Goal: Contribute content: Add original content to the website for others to see

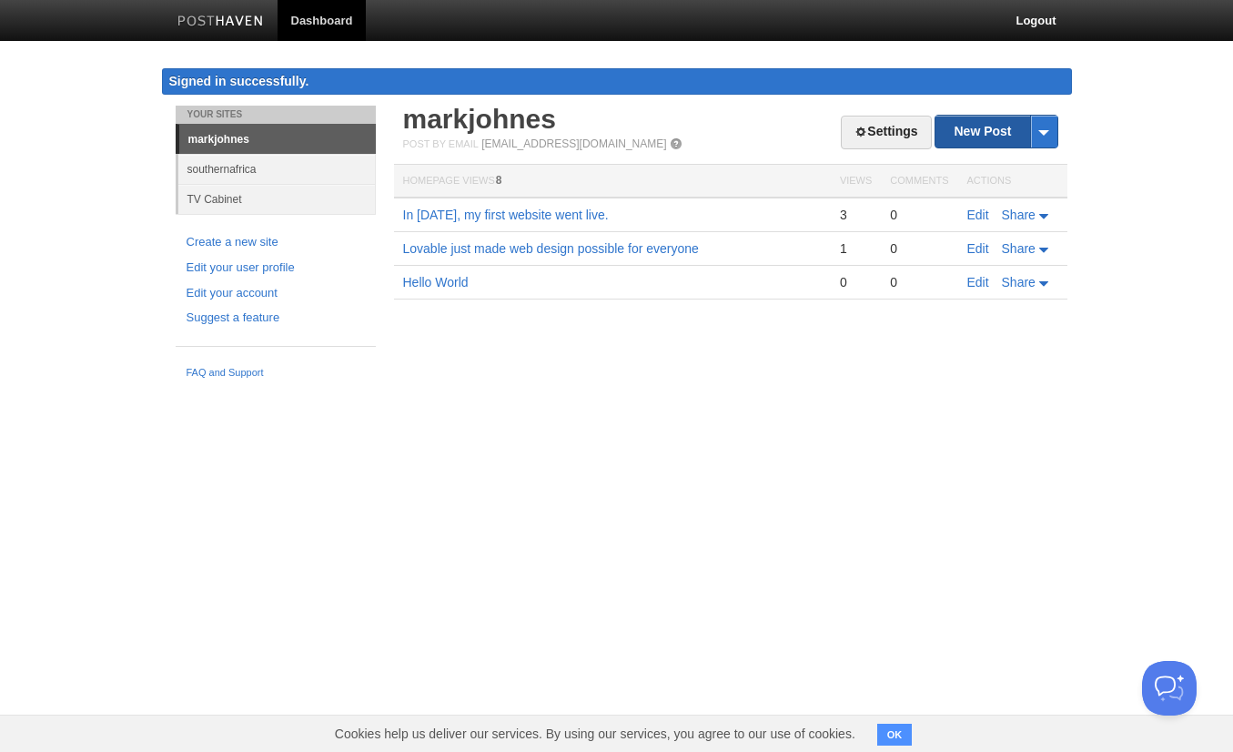
click at [986, 137] on link "New Post" at bounding box center [996, 132] width 121 height 32
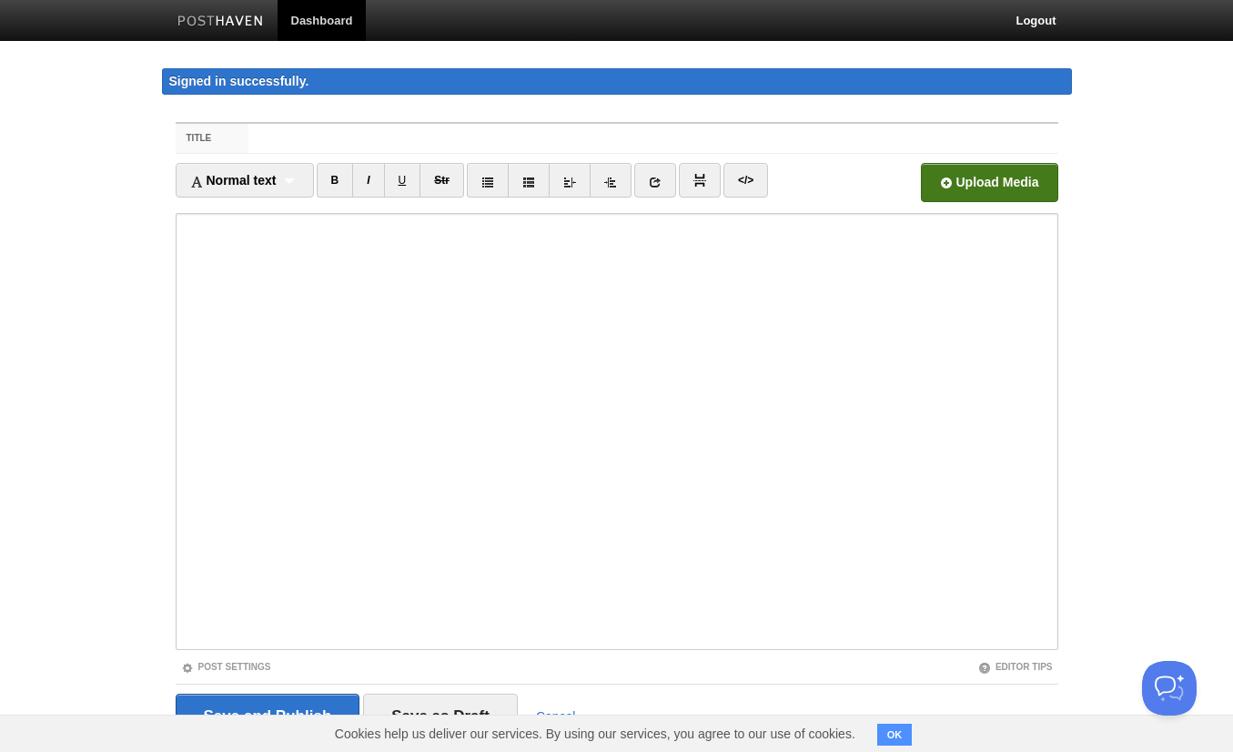
click at [945, 176] on input "file" at bounding box center [440, 187] width 1378 height 93
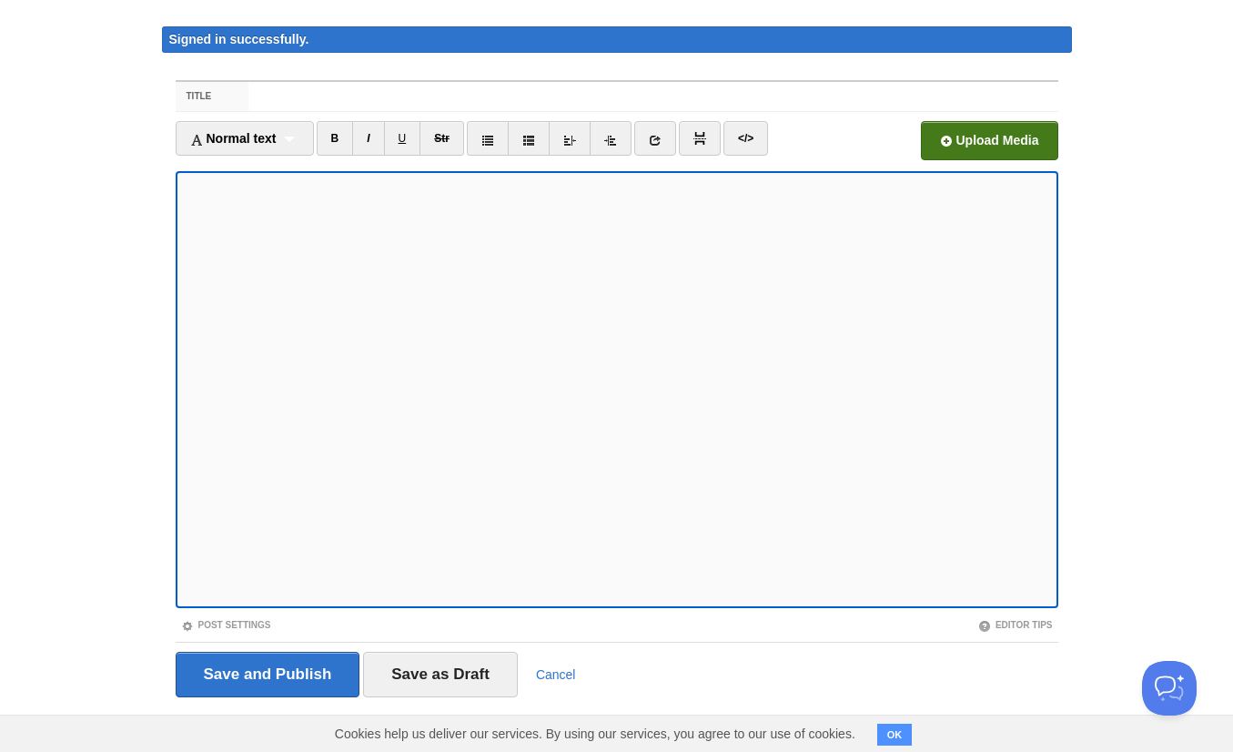
scroll to position [55, 0]
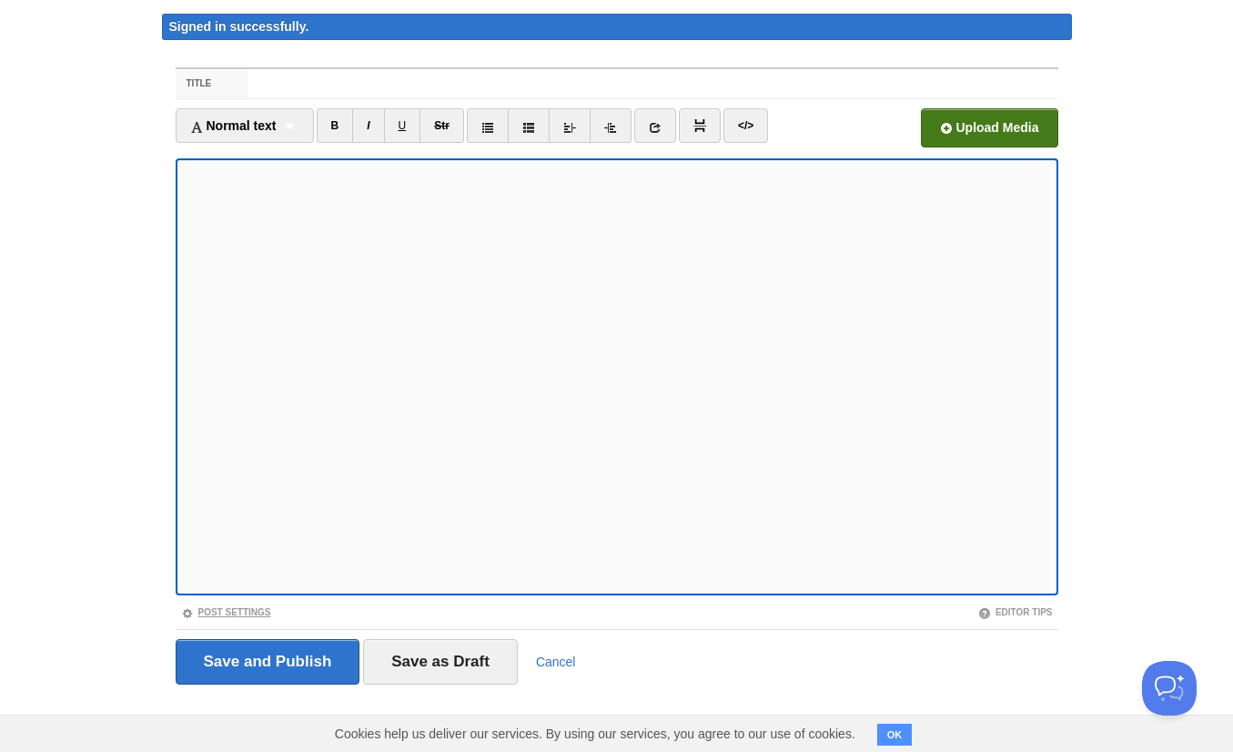
click at [227, 611] on link "Post Settings" at bounding box center [226, 612] width 90 height 10
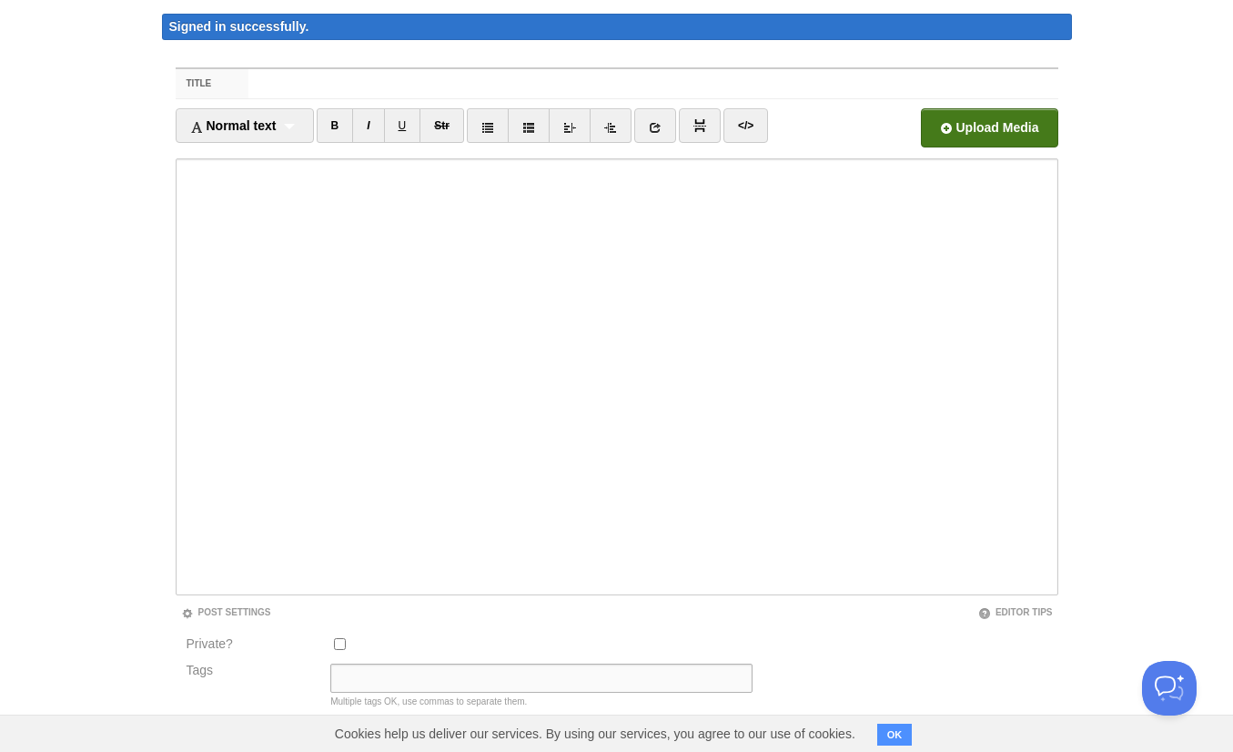
click at [331, 678] on input "Tags" at bounding box center [541, 677] width 422 height 29
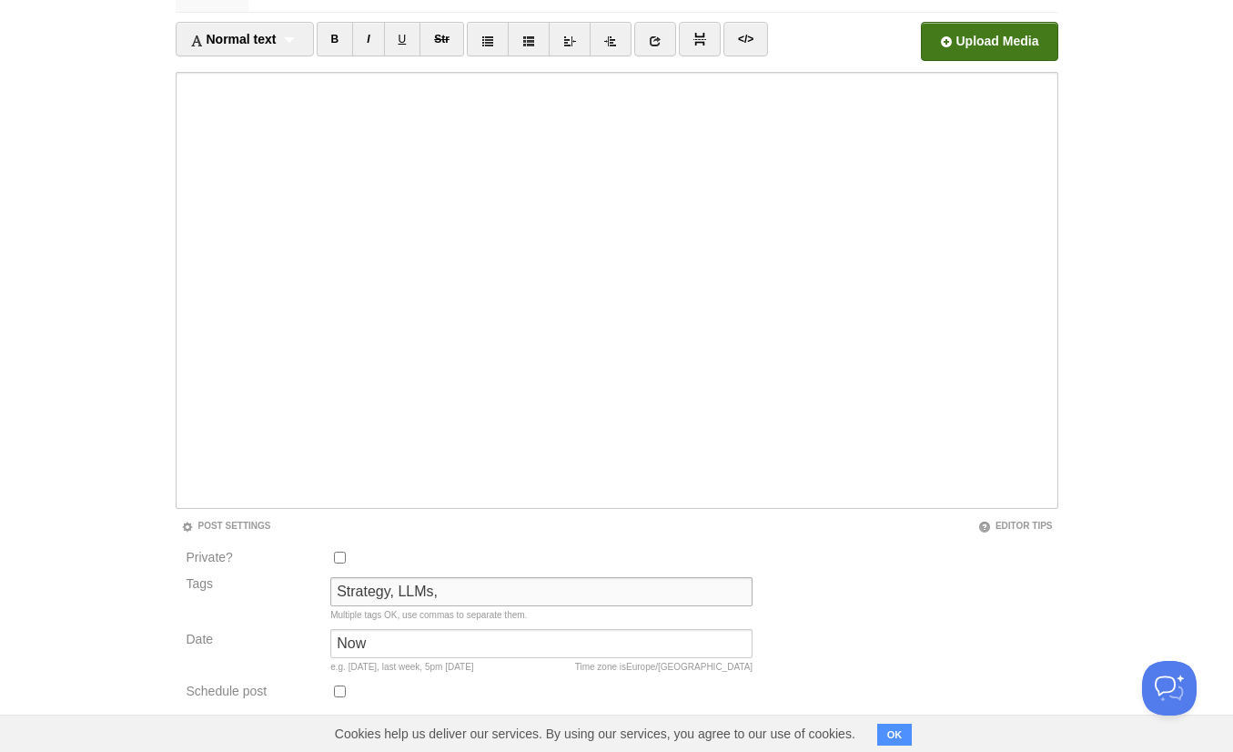
scroll to position [237, 0]
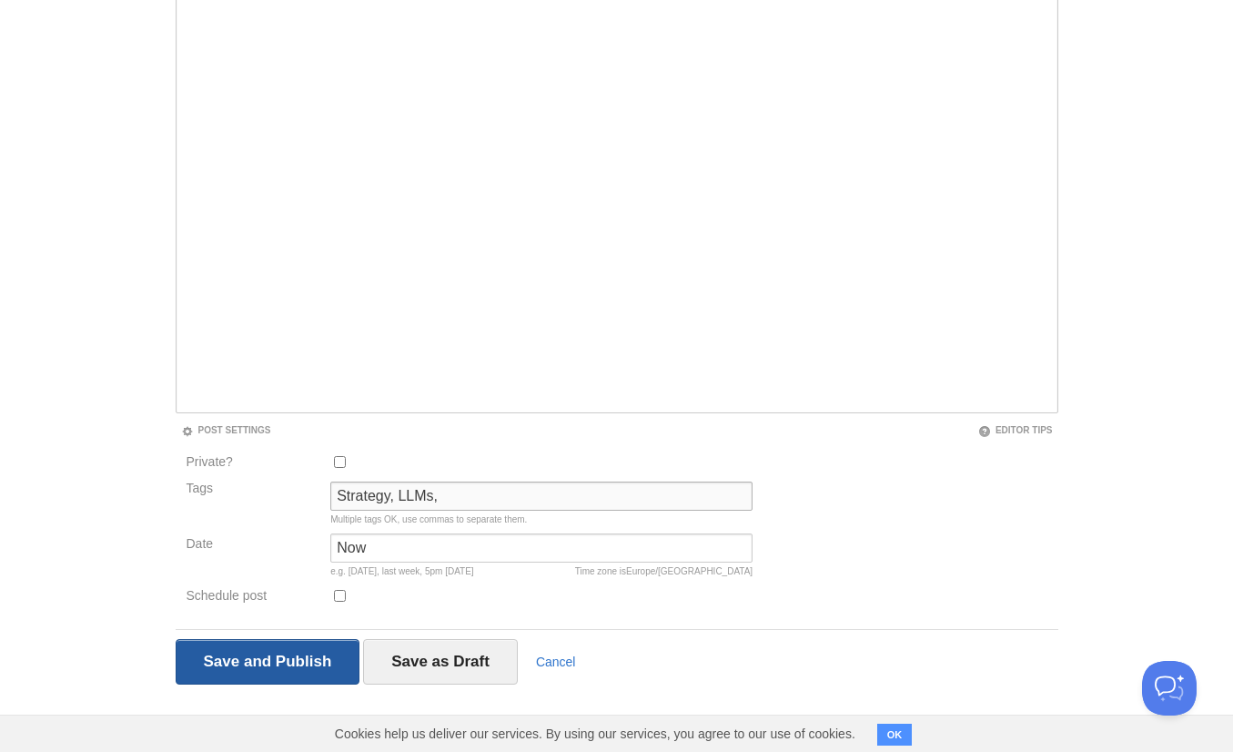
type input "Strategy, LLMs,"
click at [323, 663] on input "Save and Publish" at bounding box center [268, 662] width 185 height 46
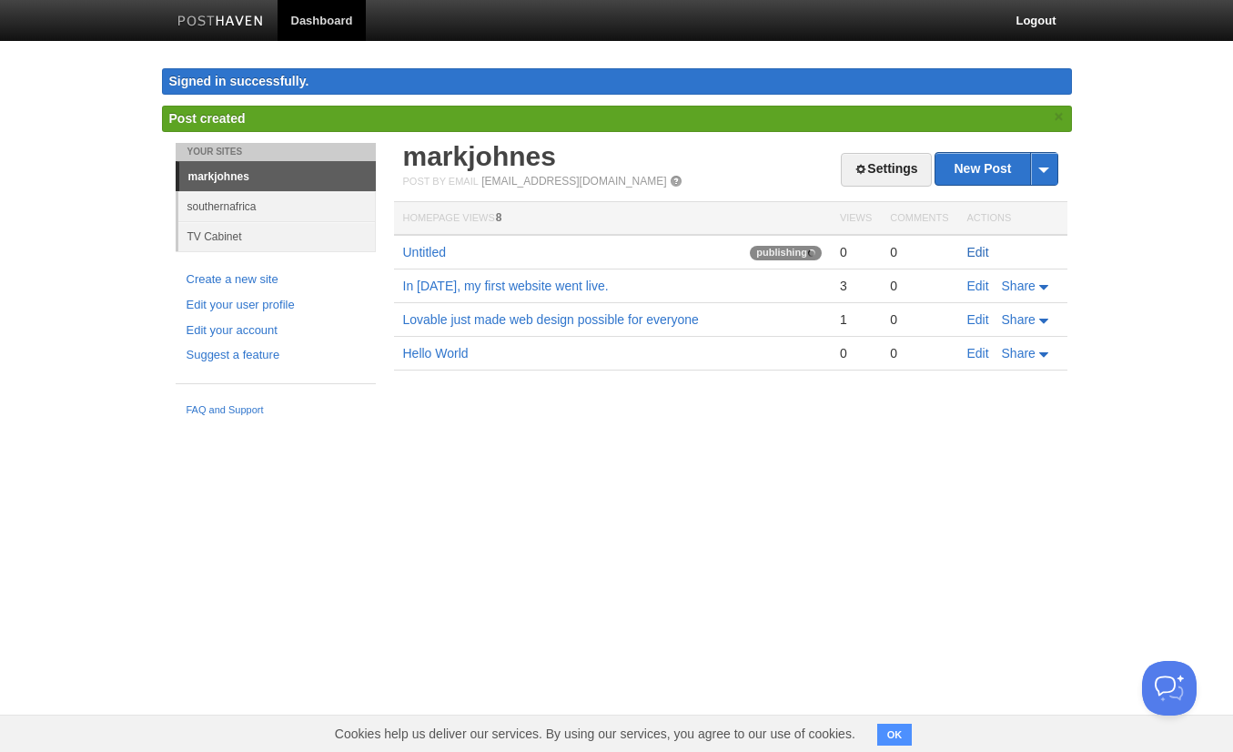
click at [973, 248] on link "Edit" at bounding box center [978, 252] width 22 height 15
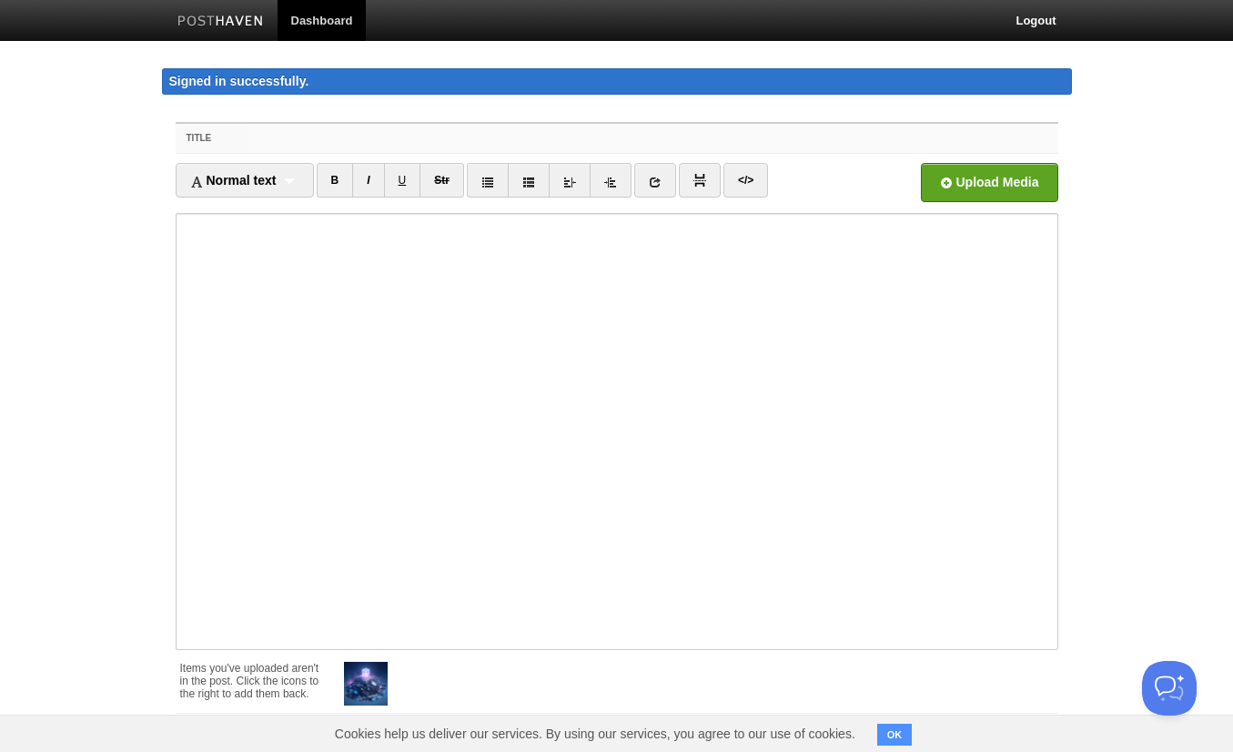
click at [376, 145] on input "Title" at bounding box center [652, 138] width 809 height 29
paste input "LLM’s start with too many features and it learned from us."
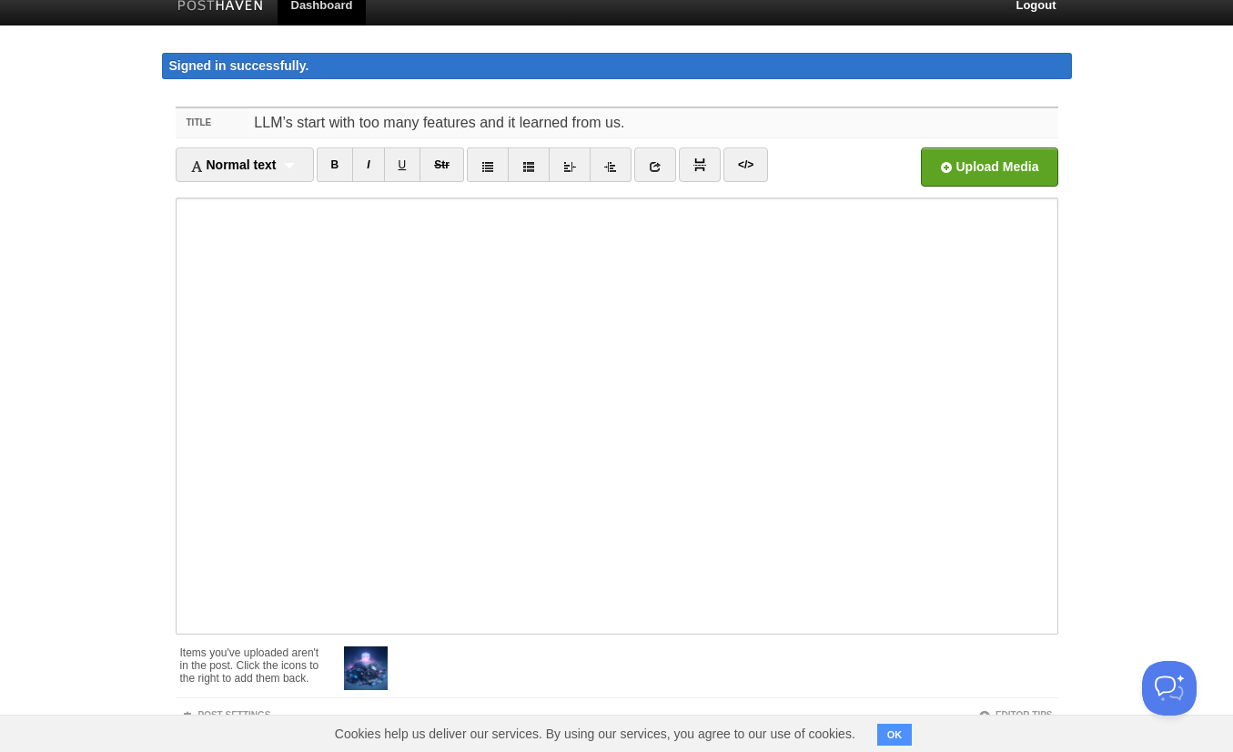
scroll to position [118, 0]
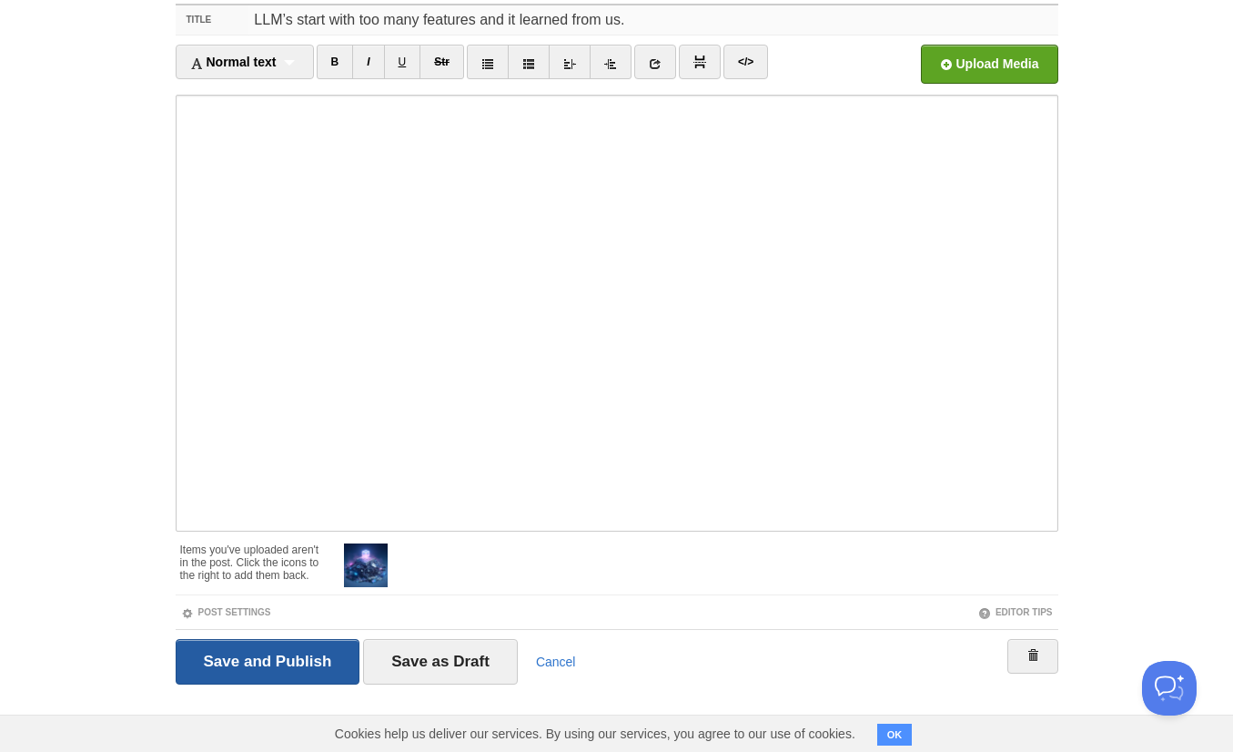
type input "LLM’s start with too many features and it learned from us."
click at [306, 652] on input "Save and Publish" at bounding box center [268, 662] width 185 height 46
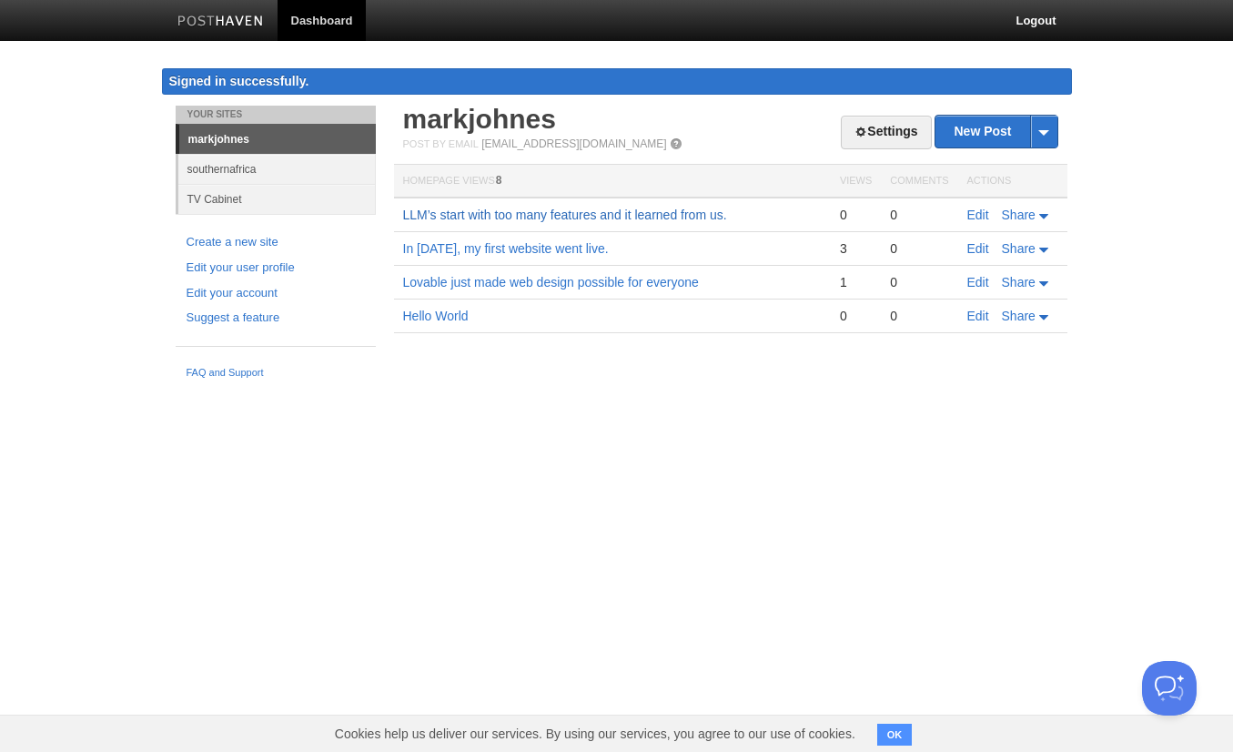
click at [663, 216] on link "LLM’s start with too many features and it learned from us." at bounding box center [565, 214] width 324 height 15
